Goal: Find specific page/section: Find specific page/section

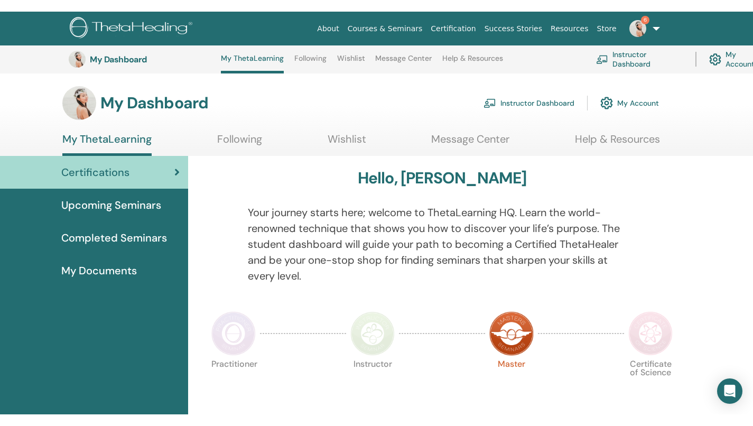
scroll to position [118, 0]
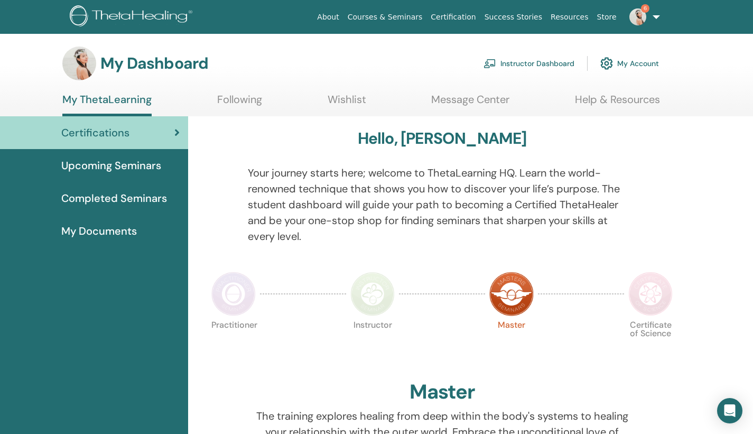
click at [118, 97] on link "My ThetaLearning" at bounding box center [106, 104] width 89 height 23
click at [92, 202] on span "Completed Seminars" at bounding box center [114, 198] width 106 height 16
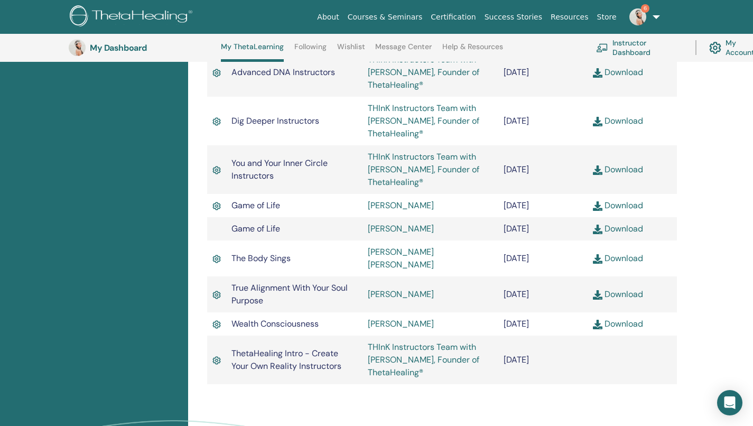
scroll to position [659, 0]
